Goal: Book appointment/travel/reservation

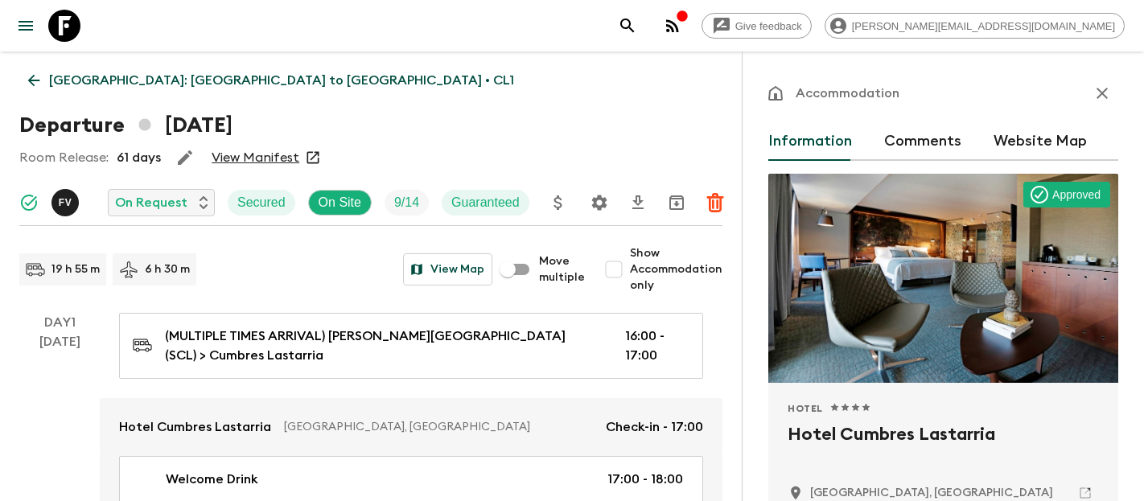
click at [68, 29] on icon at bounding box center [64, 26] width 32 height 32
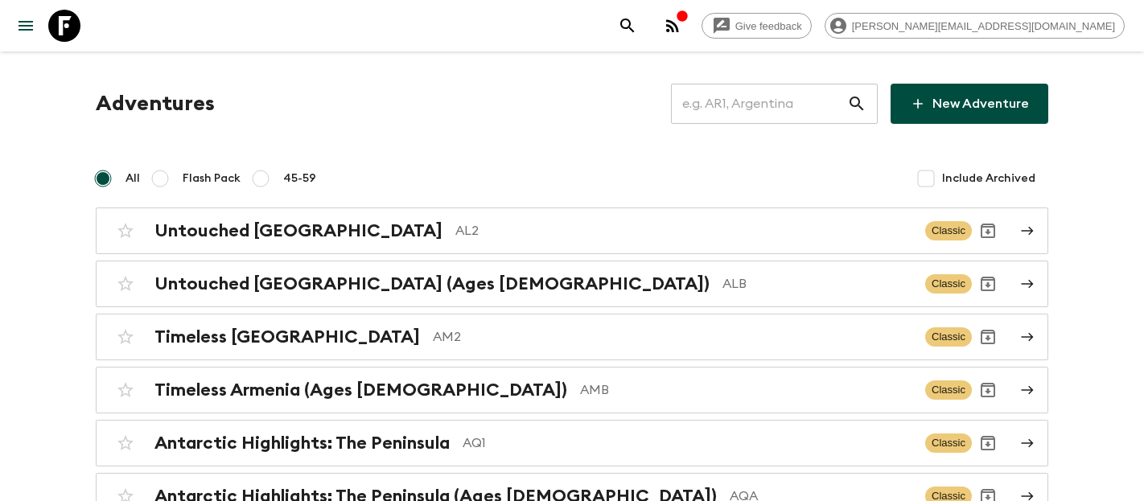
click at [743, 104] on input "text" at bounding box center [759, 103] width 176 height 45
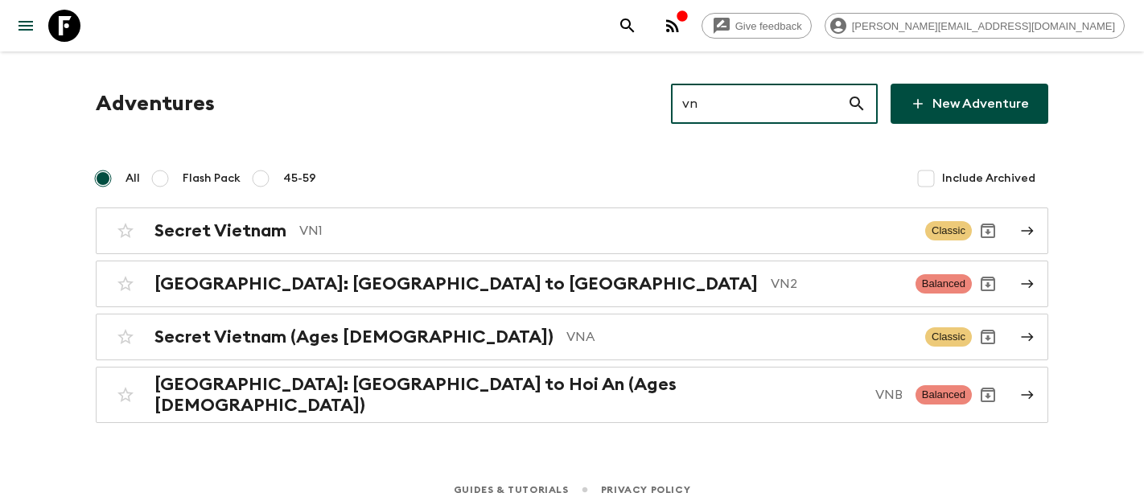
type input "vn1"
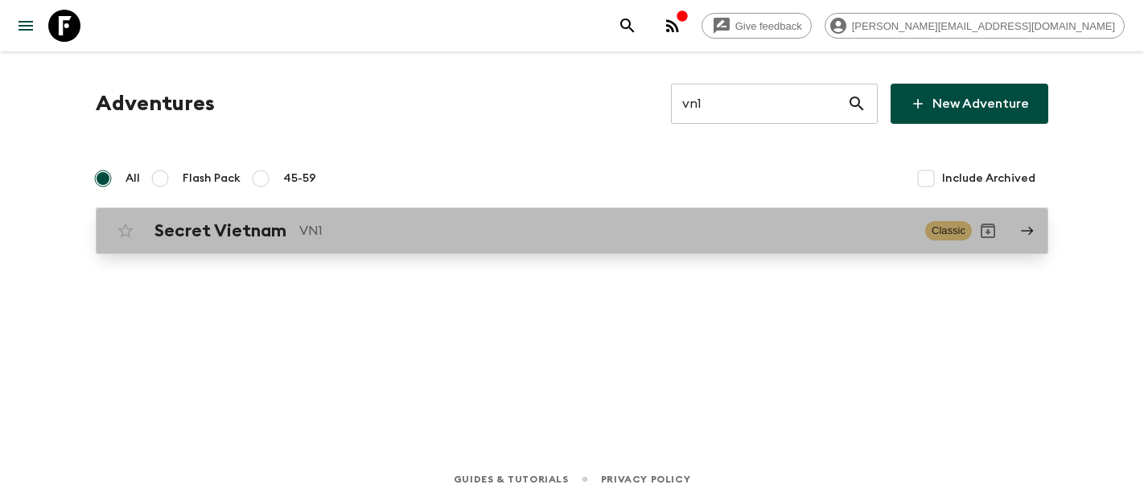
click at [332, 236] on p "VN1" at bounding box center [605, 230] width 613 height 19
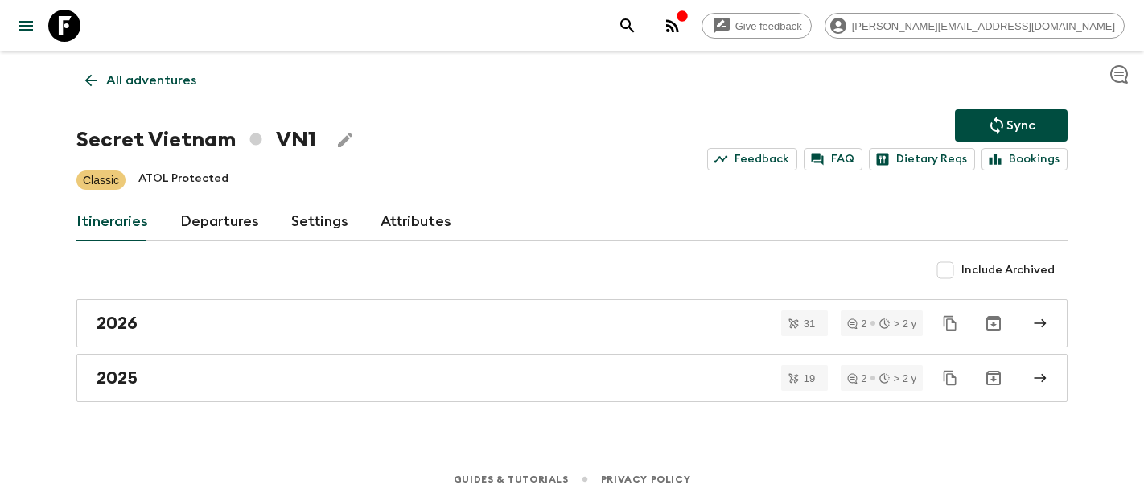
click at [208, 216] on link "Departures" at bounding box center [219, 222] width 79 height 39
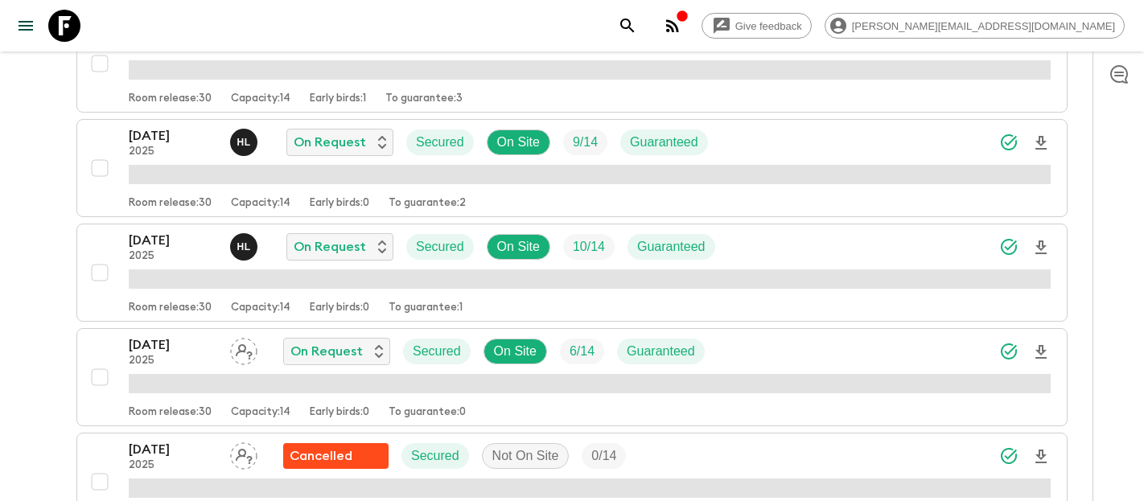
scroll to position [784, 0]
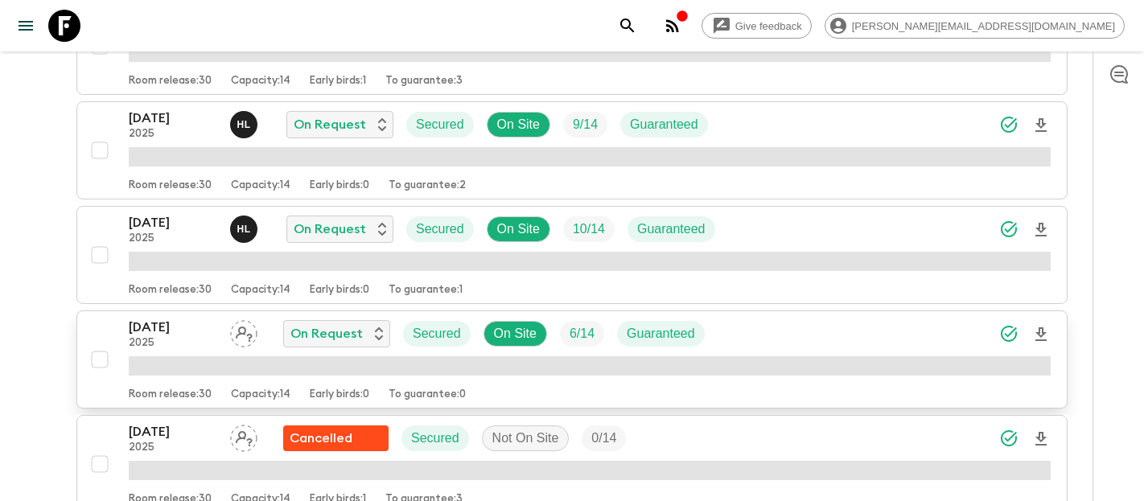
click at [159, 340] on p "2025" at bounding box center [173, 343] width 89 height 13
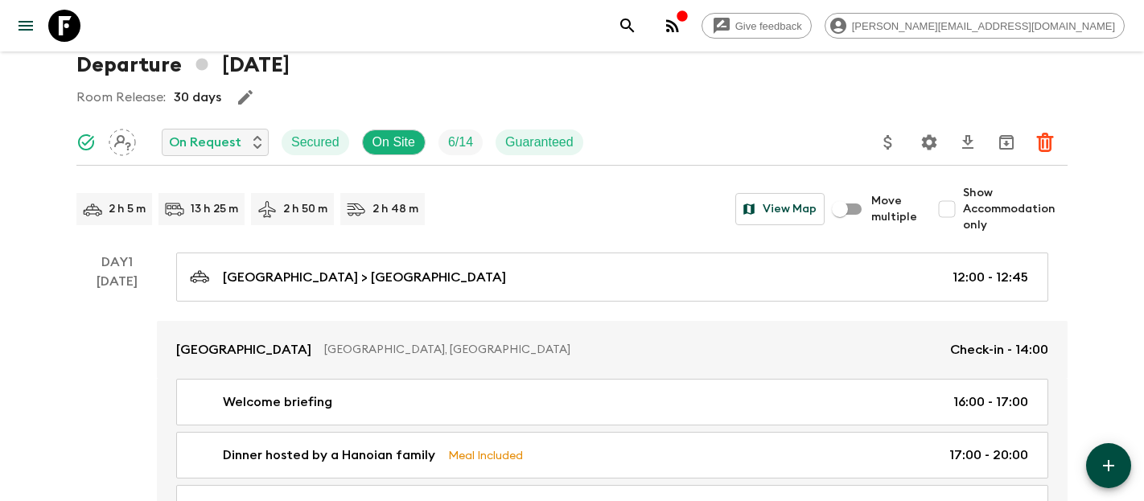
scroll to position [62, 0]
click at [951, 207] on input "Show Accommodation only" at bounding box center [947, 207] width 32 height 32
checkbox input "true"
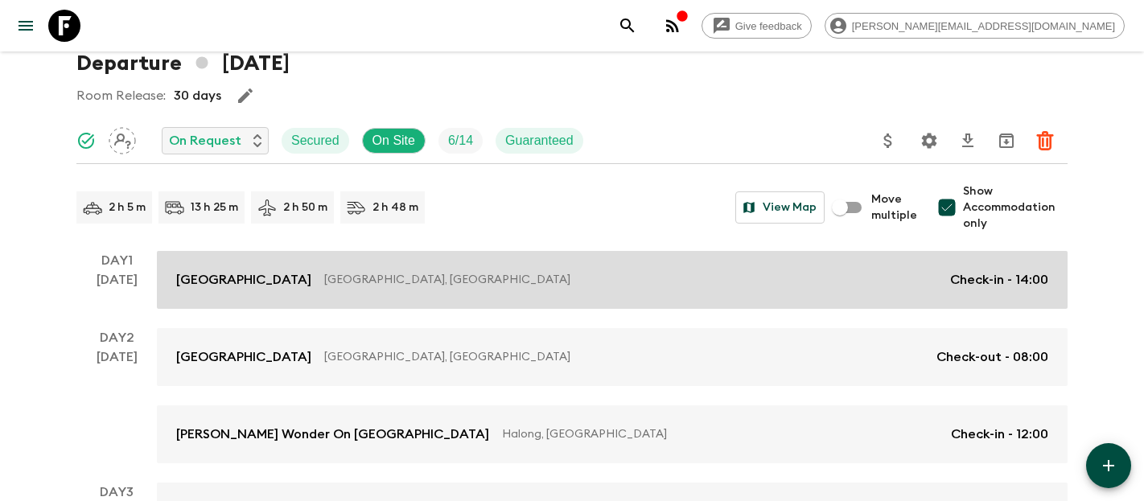
click at [455, 278] on p "[GEOGRAPHIC_DATA], [GEOGRAPHIC_DATA]" at bounding box center [630, 280] width 613 height 16
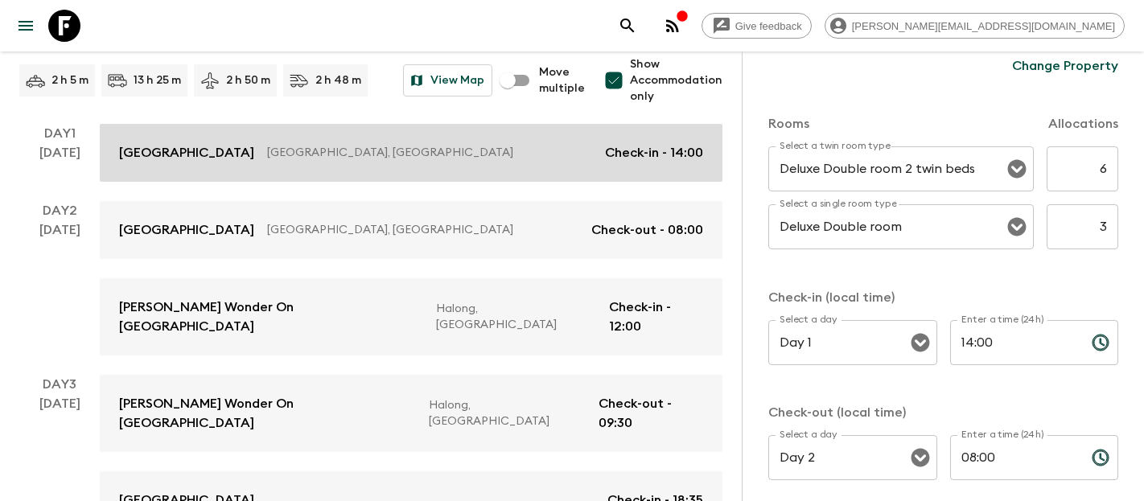
scroll to position [190, 0]
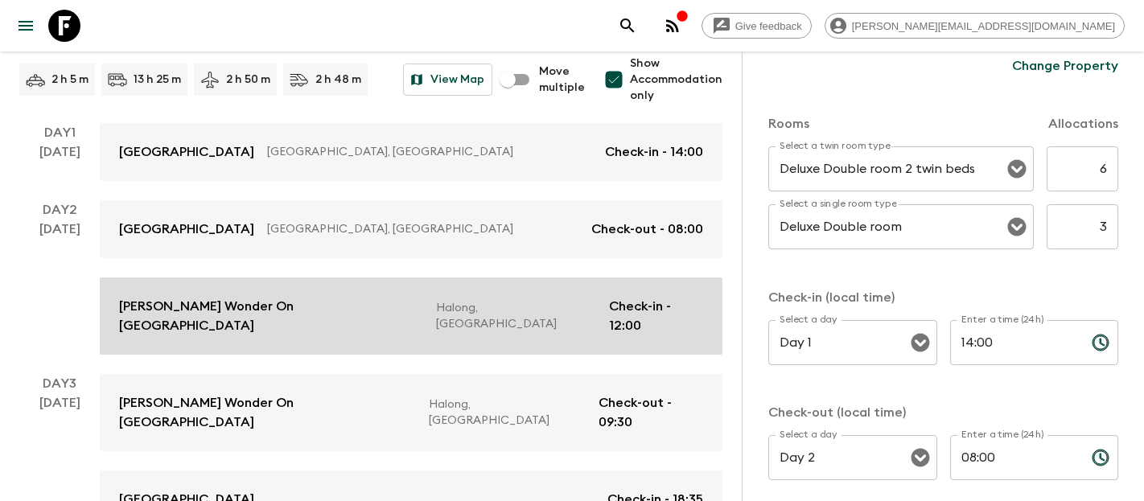
click at [187, 301] on p "[PERSON_NAME] Wonder On [GEOGRAPHIC_DATA]" at bounding box center [271, 316] width 304 height 39
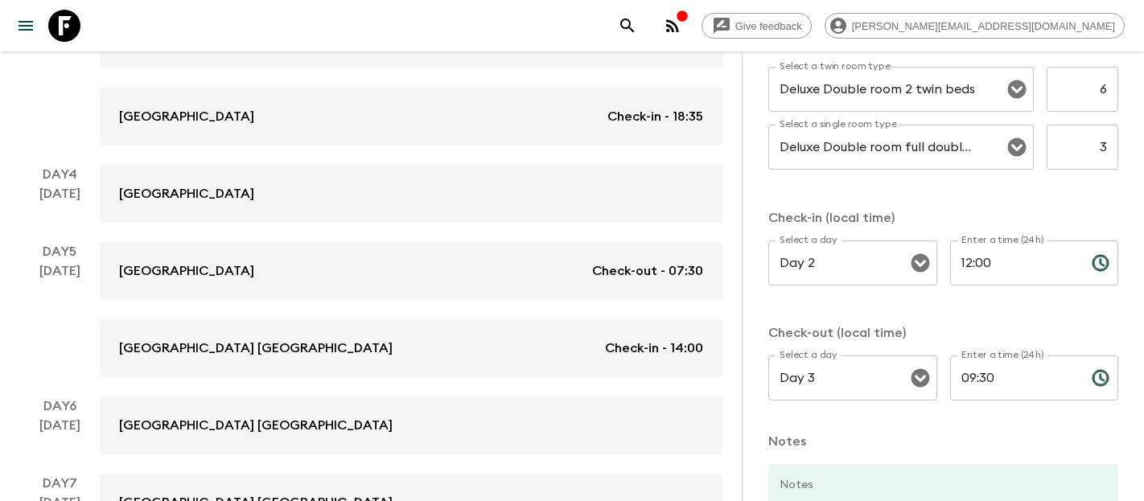
scroll to position [579, 0]
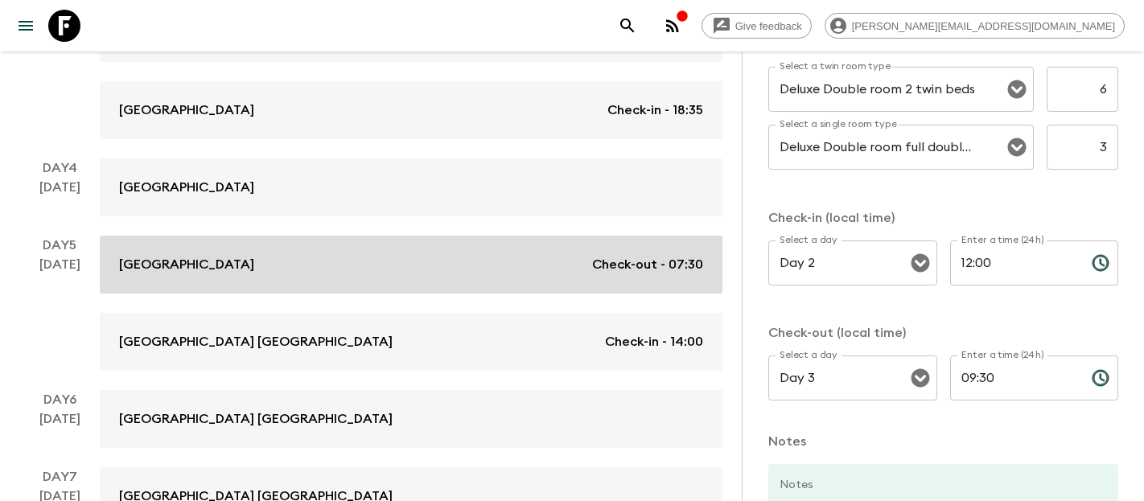
click at [260, 255] on div "[GEOGRAPHIC_DATA] Check-out - 07:30" at bounding box center [411, 264] width 584 height 19
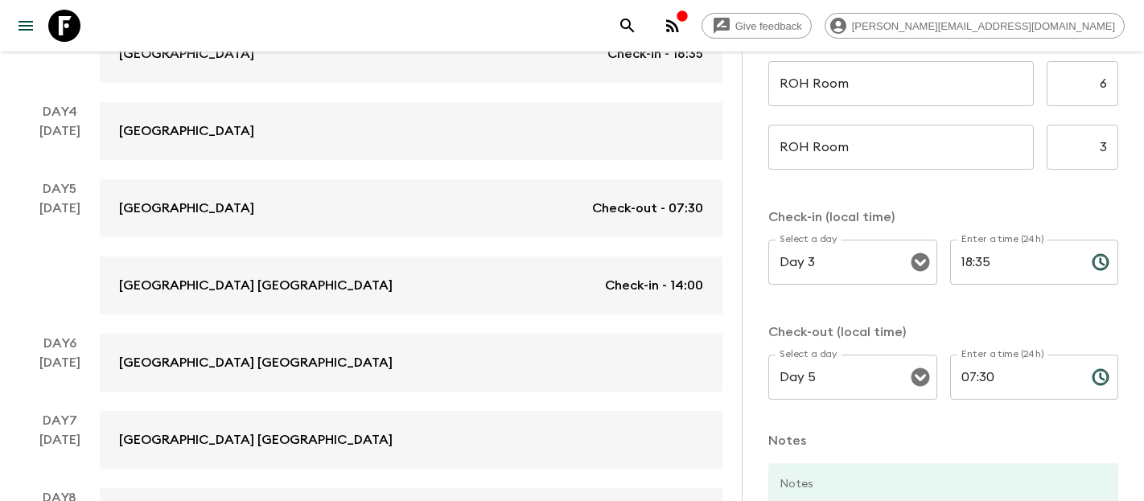
scroll to position [652, 0]
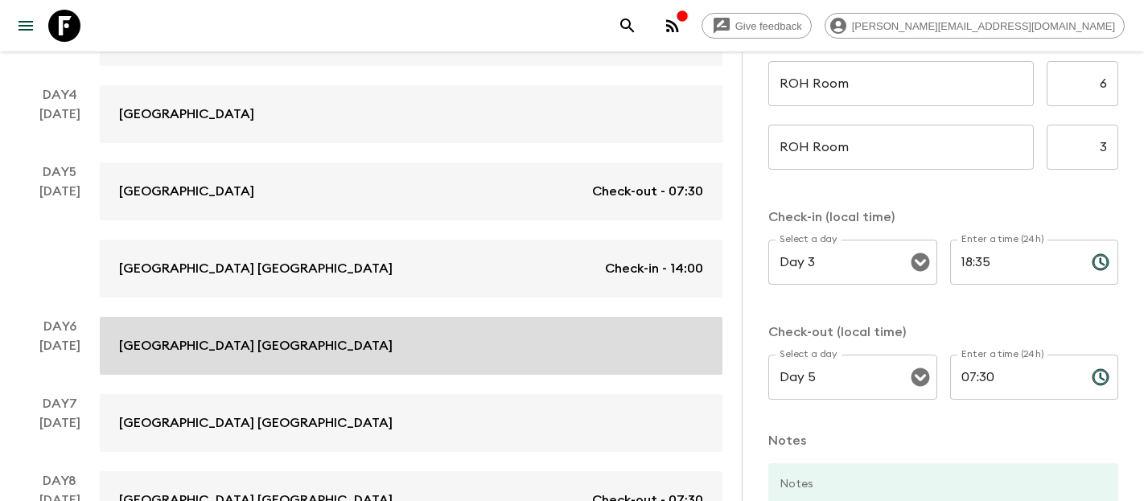
click at [288, 319] on link "[GEOGRAPHIC_DATA] [GEOGRAPHIC_DATA]" at bounding box center [411, 346] width 623 height 58
type input "Deluxe Twin"
type input "Deluxe Singe"
type input "Day 5"
type input "14:00"
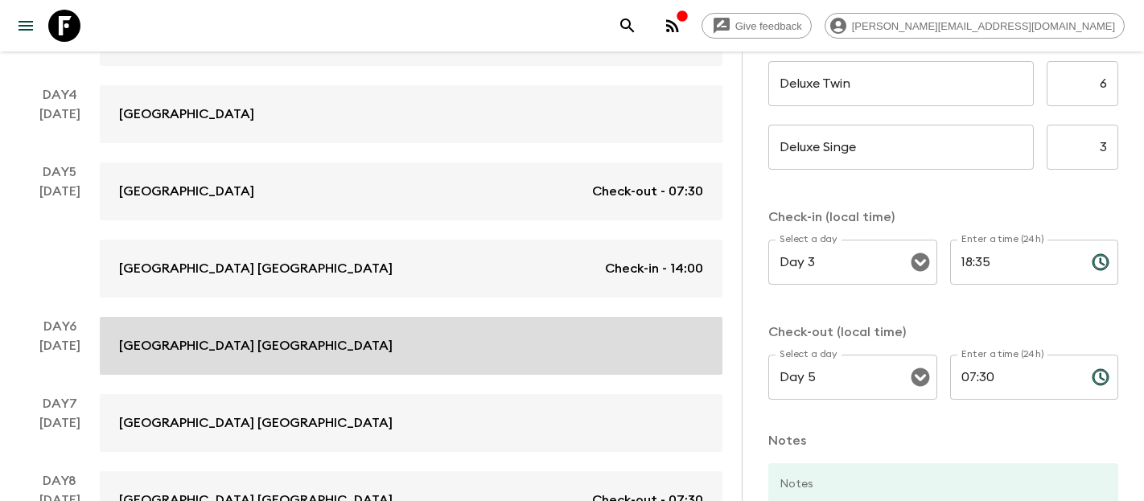
type input "Day 8"
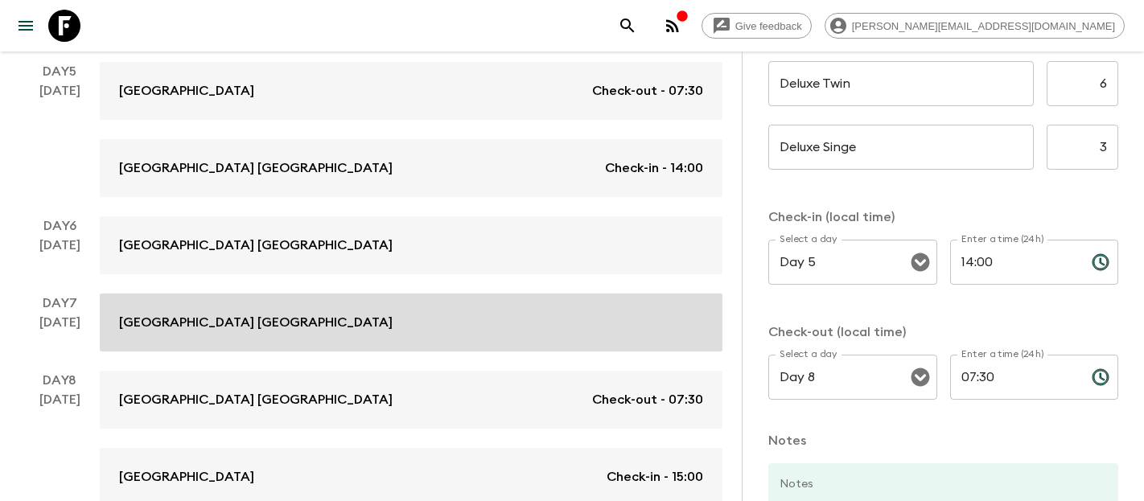
scroll to position [962, 0]
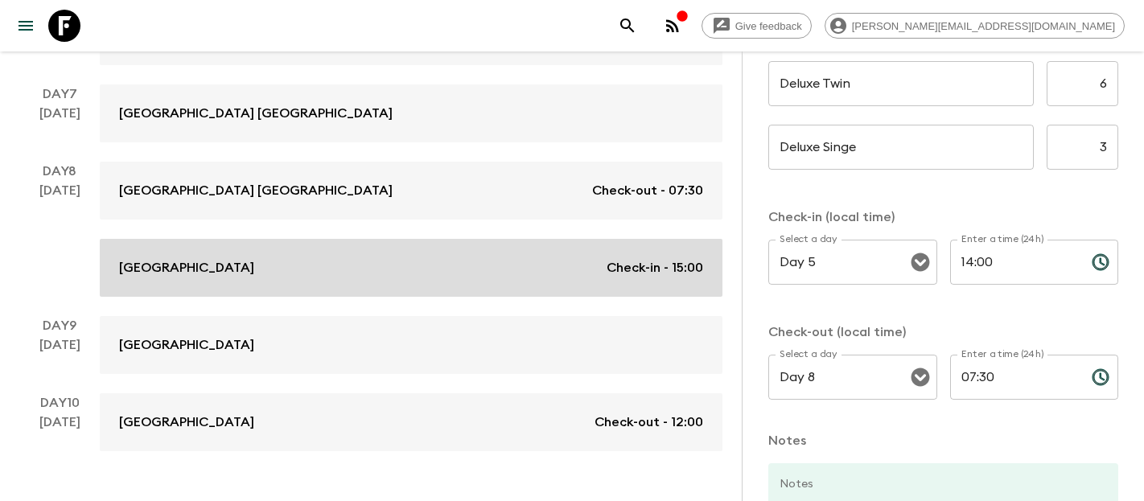
click at [261, 254] on link "[GEOGRAPHIC_DATA] Check-in - 15:00" at bounding box center [411, 268] width 623 height 58
type input "ROH Deluxe & Premier"
type input "Day 8"
type input "15:00"
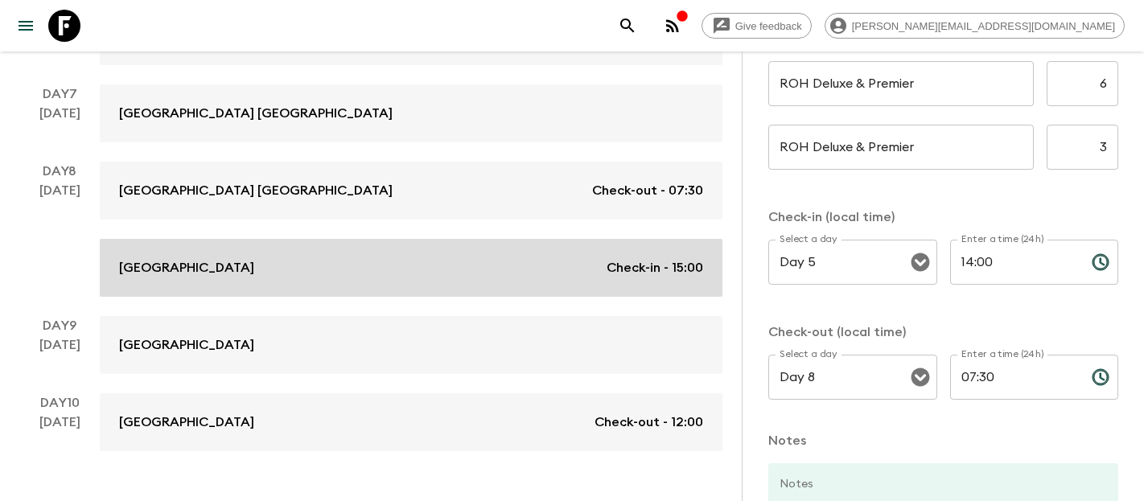
type input "Day 10"
type input "12:00"
